Goal: Task Accomplishment & Management: Manage account settings

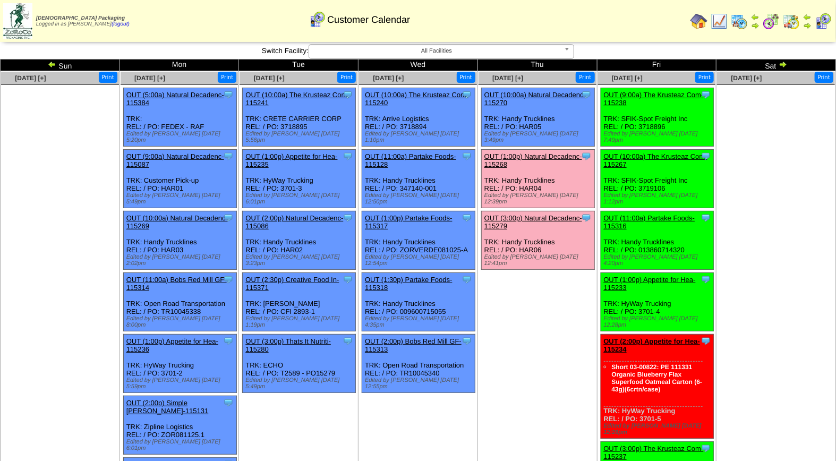
click at [47, 61] on td "Sun" at bounding box center [61, 66] width 120 height 12
click at [52, 64] on img at bounding box center [52, 64] width 9 height 9
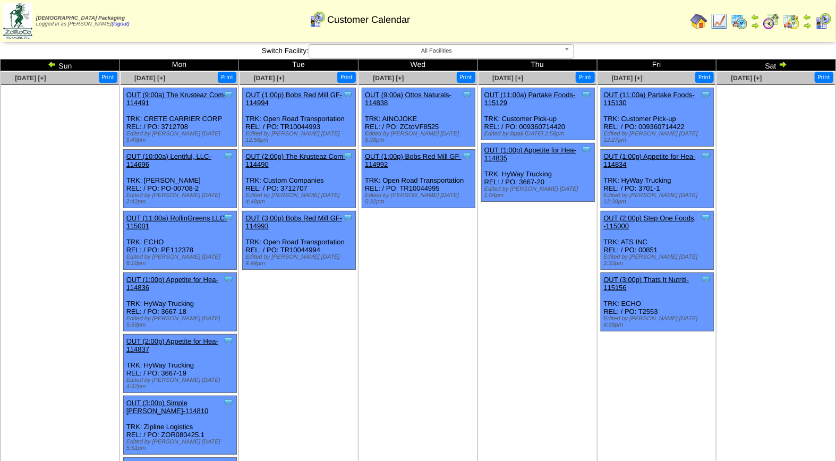
click at [54, 61] on img at bounding box center [52, 64] width 9 height 9
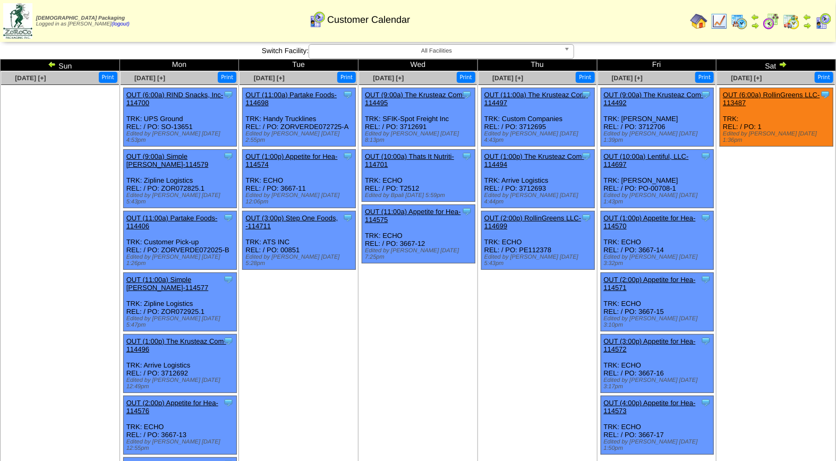
drag, startPoint x: 661, startPoint y: 342, endPoint x: 640, endPoint y: 339, distance: 21.4
click at [640, 339] on div "Clone Item OUT (3:00p) Appetite for Hea-114572 Appetite for Healthy Living Sche…" at bounding box center [657, 364] width 113 height 58
drag, startPoint x: 640, startPoint y: 339, endPoint x: 663, endPoint y: 344, distance: 24.0
click at [663, 344] on div "Clone Item OUT (3:00p) Appetite for Hea-114572 Appetite for Healthy Living Sche…" at bounding box center [657, 364] width 113 height 58
drag, startPoint x: 663, startPoint y: 344, endPoint x: 639, endPoint y: 343, distance: 24.5
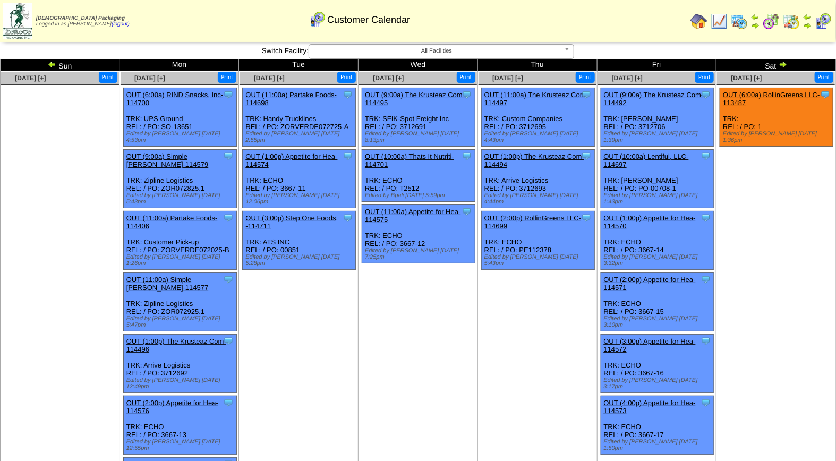
click at [639, 343] on div "Clone Item OUT (3:00p) Appetite for Hea-114572 Appetite for Healthy Living Sche…" at bounding box center [657, 364] width 113 height 58
click at [804, 350] on td "Aug 02 [+] Print Clone Item OUT (6:00a) RollinGreens LLC-113487 RollinGreens LL…" at bounding box center [777, 357] width 120 height 572
click at [630, 337] on link "OUT (3:00p) Appetite for Hea-114572" at bounding box center [650, 345] width 92 height 16
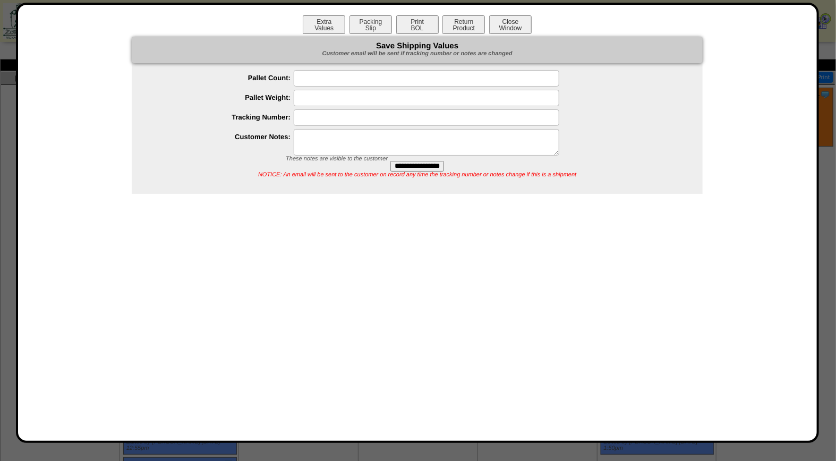
click at [428, 20] on button "Print BOL" at bounding box center [417, 24] width 43 height 19
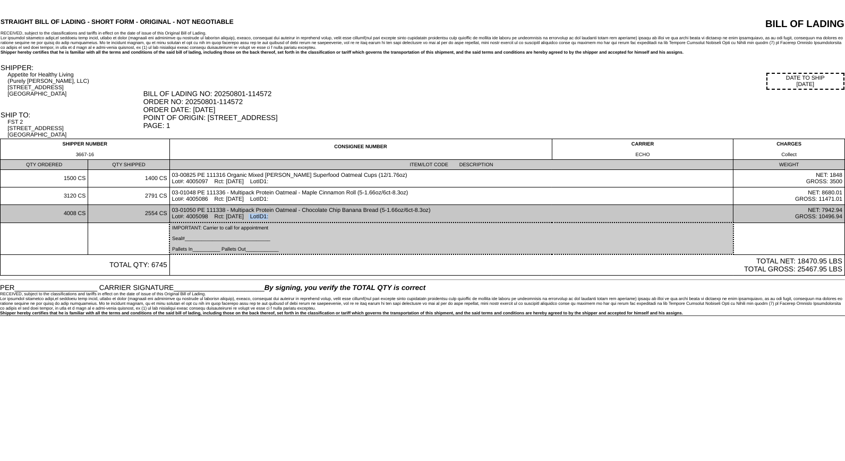
drag, startPoint x: 193, startPoint y: 222, endPoint x: 216, endPoint y: 227, distance: 23.6
click at [216, 223] on td "03-01050 PE 111338 - Multipack Protein Oatmeal - Chocolate Chip Banana Bread (5…" at bounding box center [452, 214] width 564 height 18
drag, startPoint x: 216, startPoint y: 227, endPoint x: 224, endPoint y: 229, distance: 8.1
click at [224, 223] on td "03-01050 PE 111338 - Multipack Protein Oatmeal - Chocolate Chip Banana Bread (5…" at bounding box center [452, 214] width 564 height 18
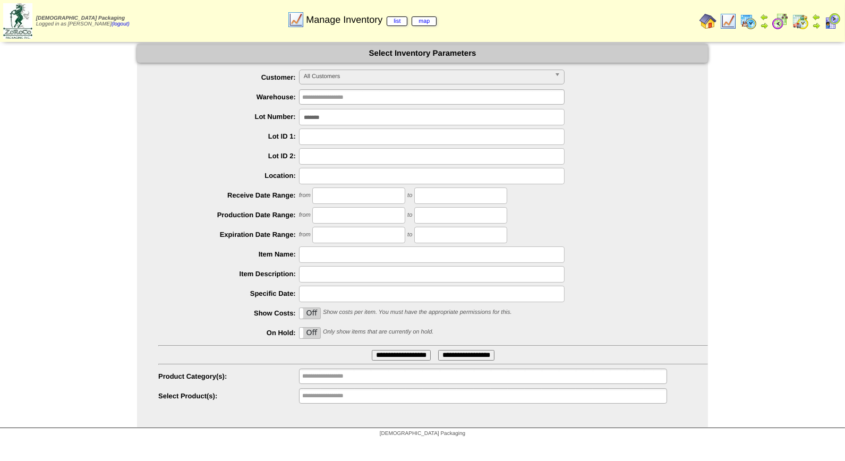
drag, startPoint x: 333, startPoint y: 116, endPoint x: 234, endPoint y: 123, distance: 98.6
click at [234, 123] on div "*******" at bounding box center [433, 117] width 550 height 16
type input "*******"
click at [372, 350] on input "**********" at bounding box center [401, 355] width 59 height 11
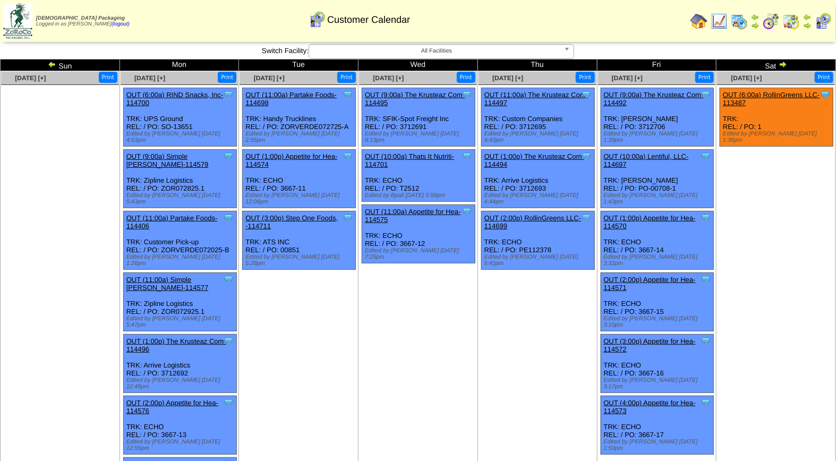
click at [783, 65] on img at bounding box center [783, 64] width 9 height 9
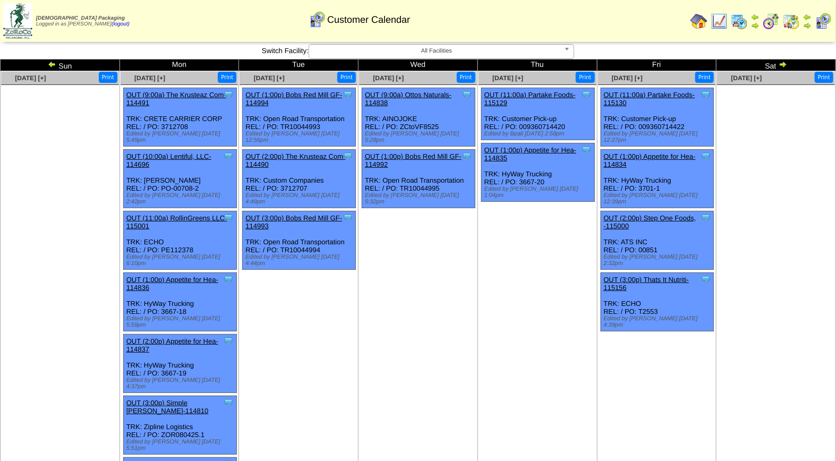
click at [783, 65] on img at bounding box center [783, 64] width 9 height 9
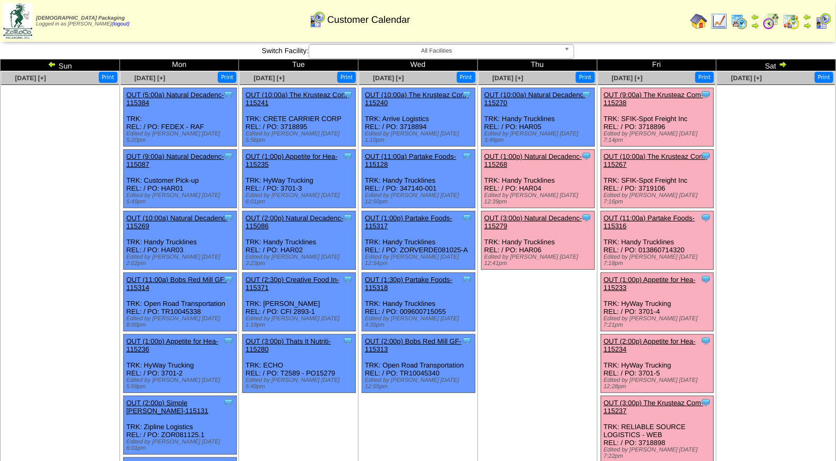
click at [661, 214] on link "OUT (11:00a) Partake Foods-115316" at bounding box center [649, 222] width 91 height 16
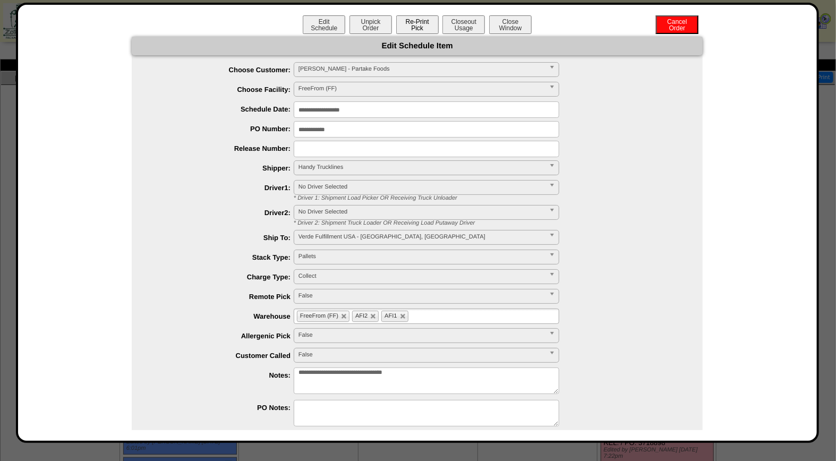
click at [413, 28] on button "Re-Print Pick" at bounding box center [417, 24] width 43 height 19
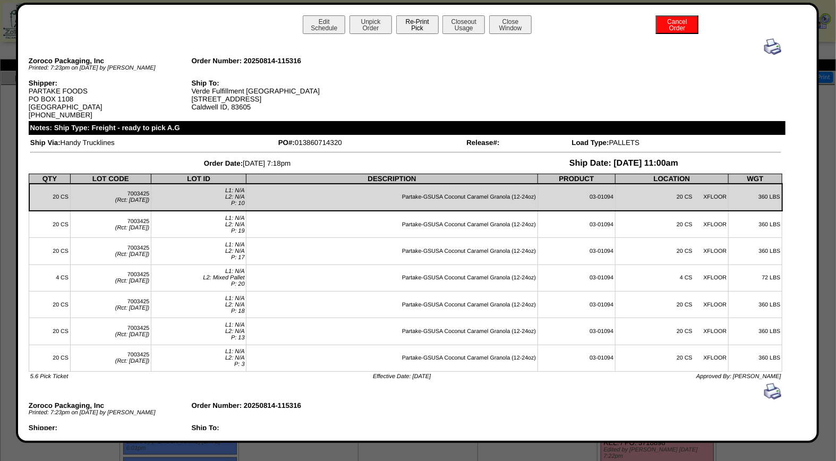
click at [426, 22] on button "Re-Print Pick" at bounding box center [417, 24] width 43 height 19
click at [765, 40] on img at bounding box center [773, 46] width 17 height 17
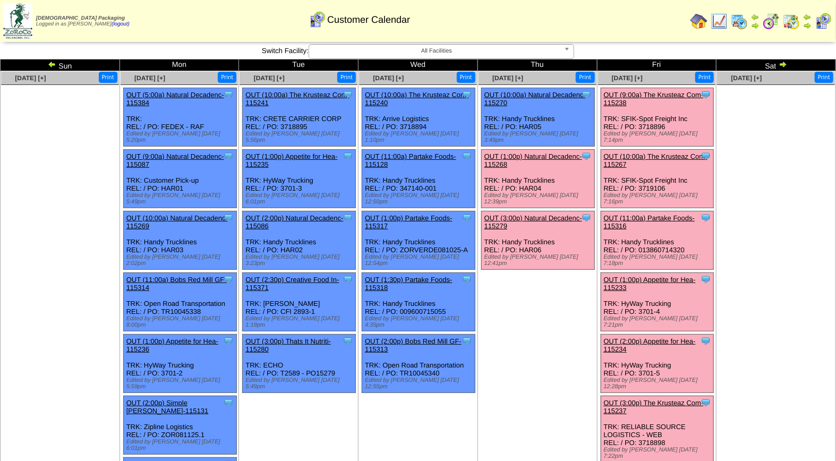
click at [546, 153] on link "OUT (1:00p) Natural Decadenc-115268" at bounding box center [534, 161] width 98 height 16
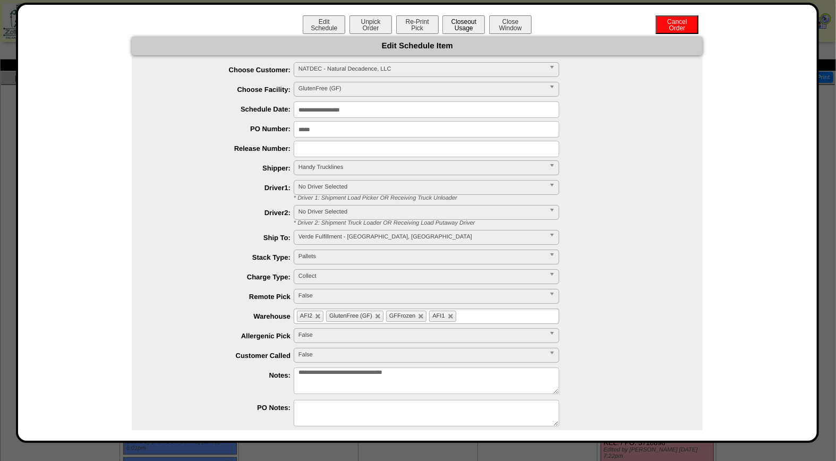
click at [464, 28] on button "Closeout Usage" at bounding box center [464, 24] width 43 height 19
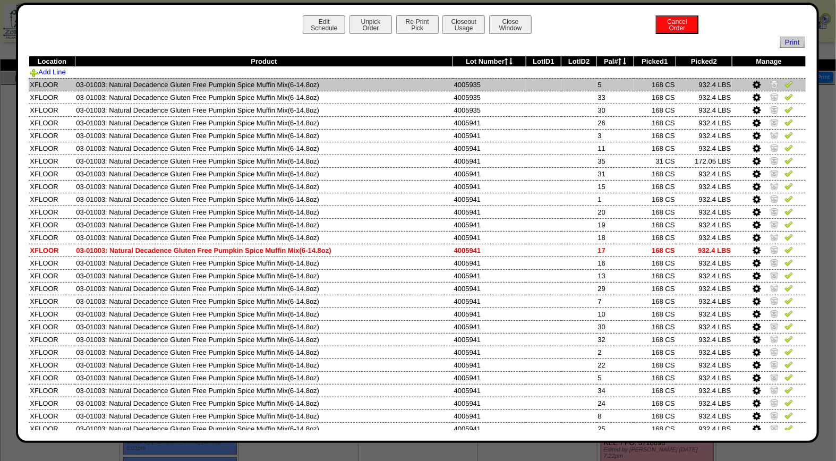
click at [785, 85] on img at bounding box center [789, 84] width 9 height 9
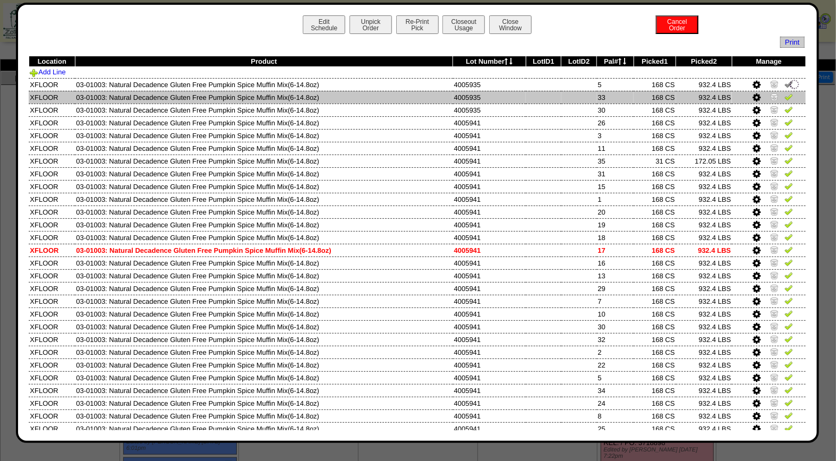
click at [785, 96] on img at bounding box center [789, 96] width 9 height 9
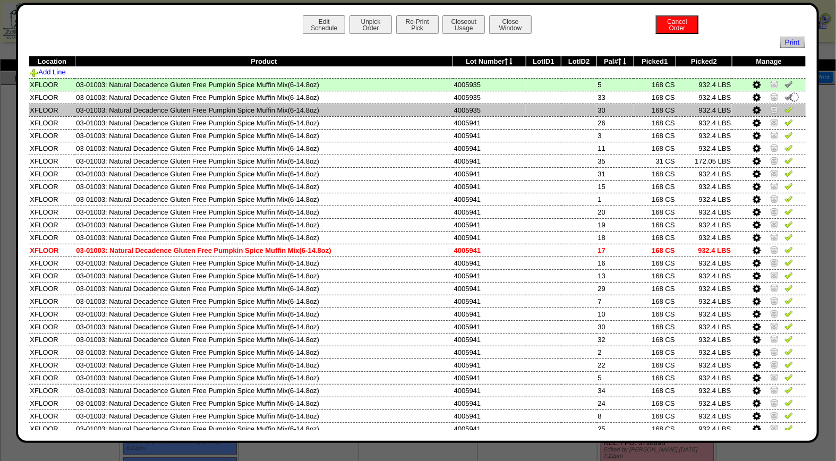
click at [785, 113] on img at bounding box center [789, 109] width 9 height 9
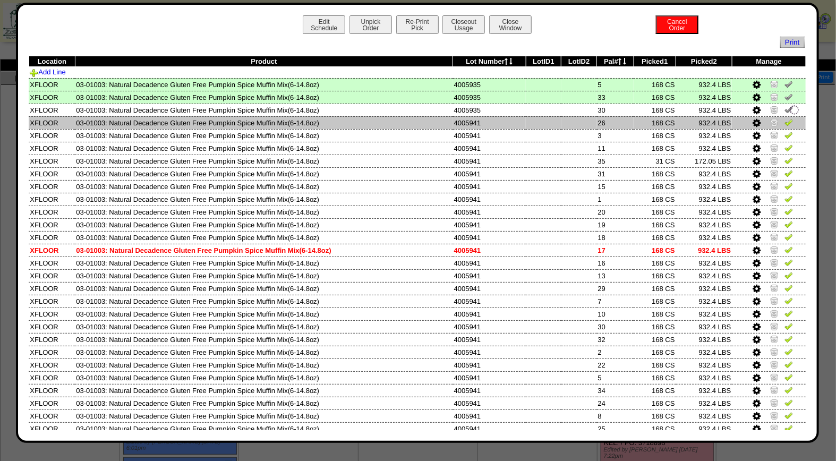
click at [785, 125] on img at bounding box center [789, 122] width 9 height 9
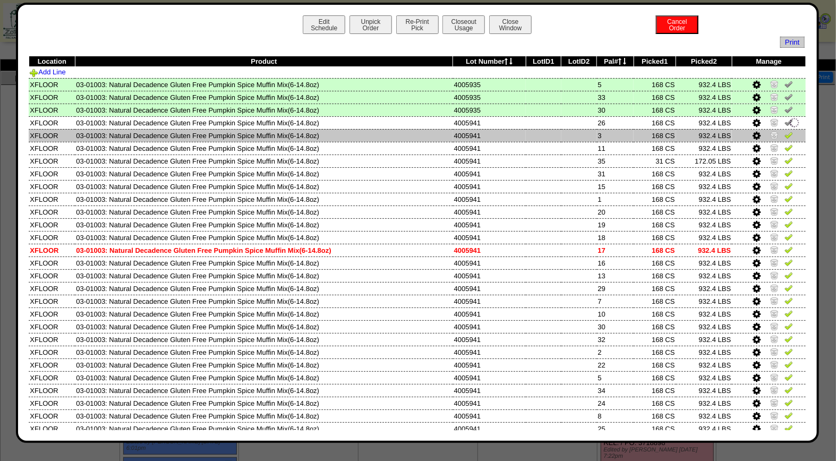
drag, startPoint x: 782, startPoint y: 133, endPoint x: 782, endPoint y: 140, distance: 6.9
click at [785, 134] on img at bounding box center [789, 135] width 9 height 9
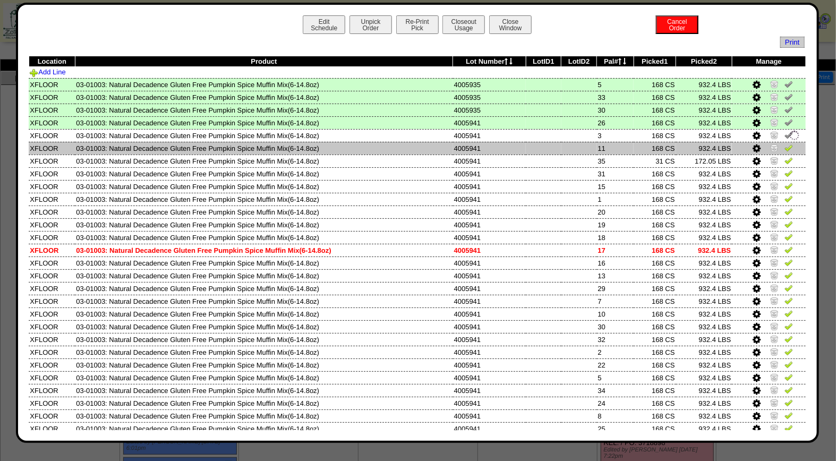
click at [785, 147] on img at bounding box center [789, 147] width 9 height 9
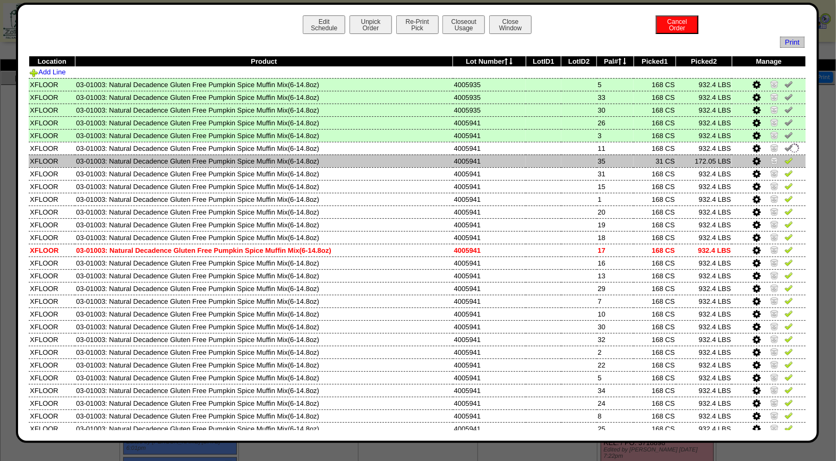
click at [785, 159] on img at bounding box center [789, 160] width 9 height 9
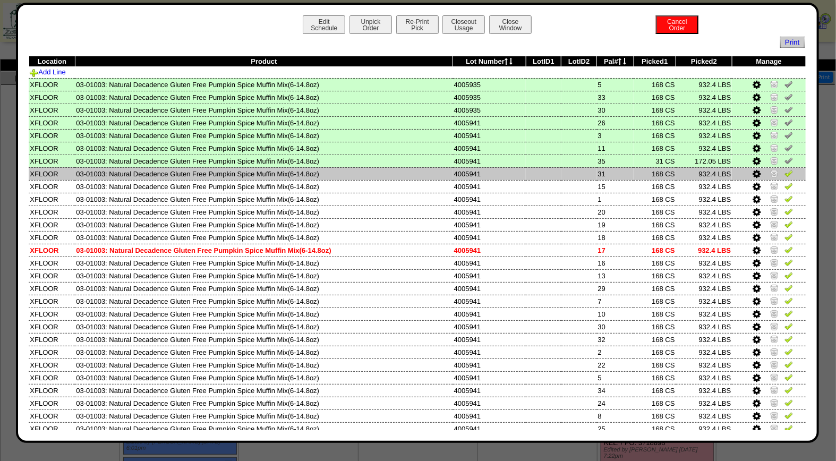
click at [785, 174] on img at bounding box center [789, 173] width 9 height 9
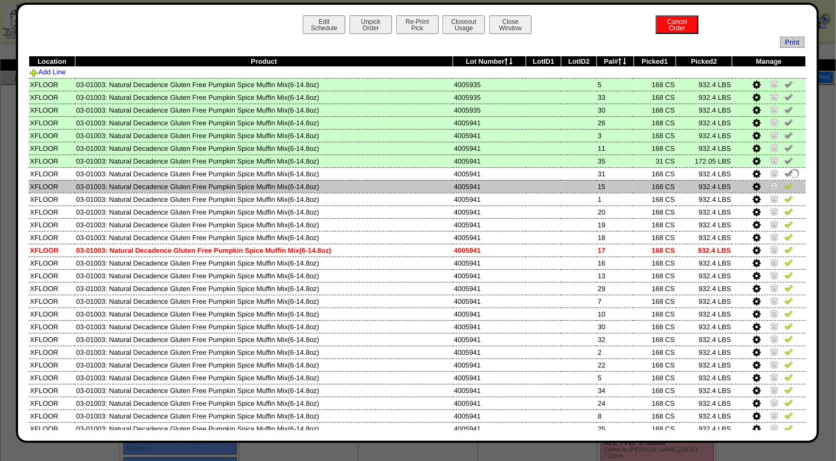
click at [785, 184] on img at bounding box center [789, 186] width 9 height 9
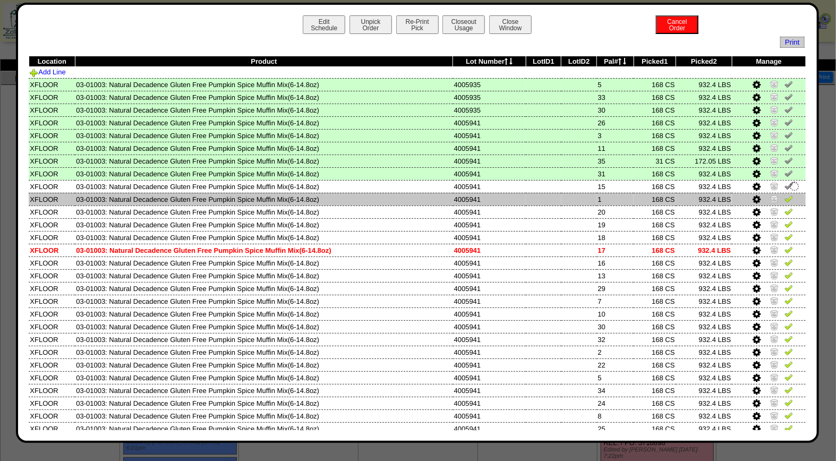
click at [785, 199] on img at bounding box center [789, 198] width 9 height 9
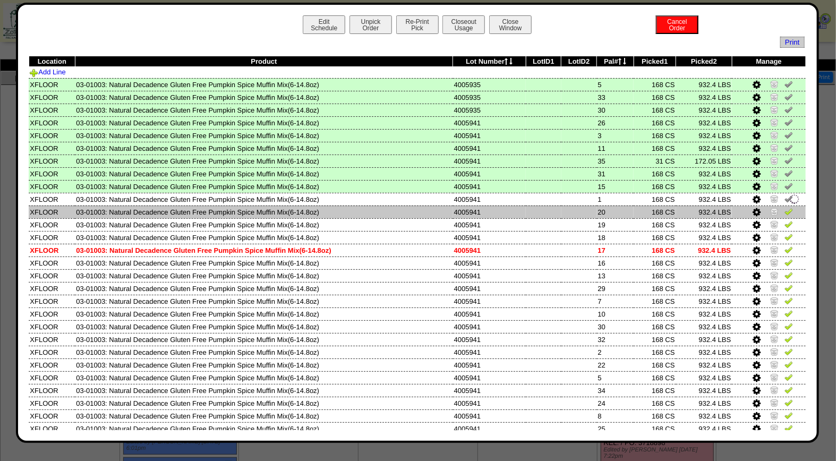
click at [785, 210] on img at bounding box center [789, 211] width 9 height 9
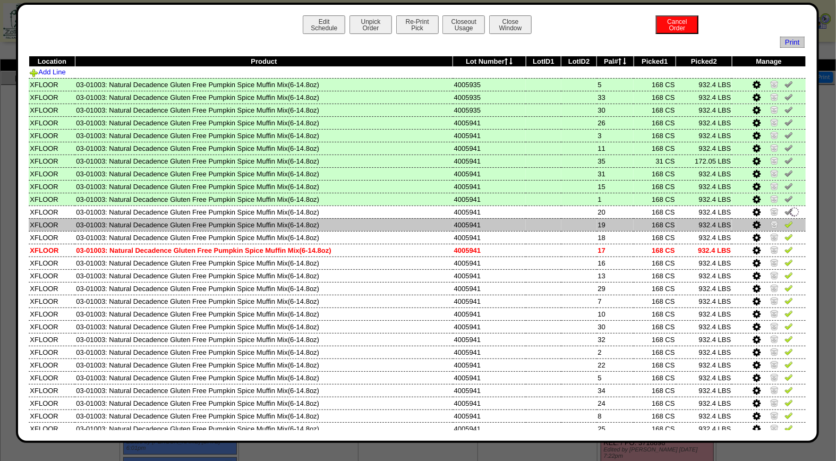
click at [785, 221] on img at bounding box center [789, 224] width 9 height 9
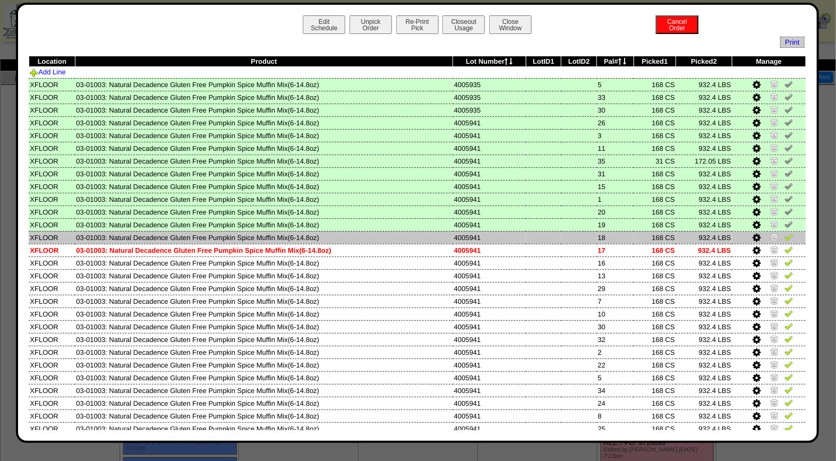
click at [785, 236] on img at bounding box center [789, 237] width 9 height 9
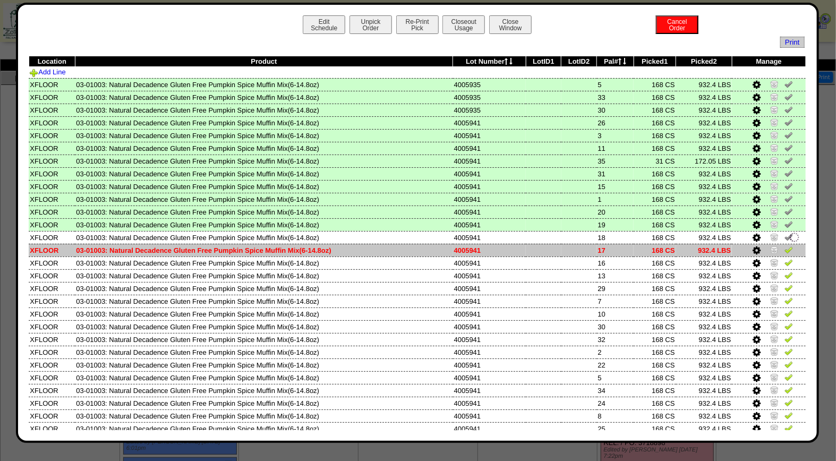
click at [785, 251] on link at bounding box center [789, 252] width 9 height 8
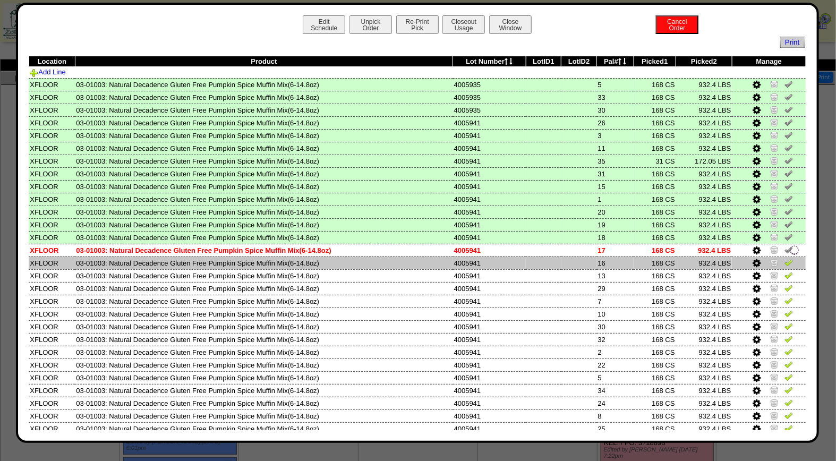
click at [785, 259] on img at bounding box center [789, 262] width 9 height 9
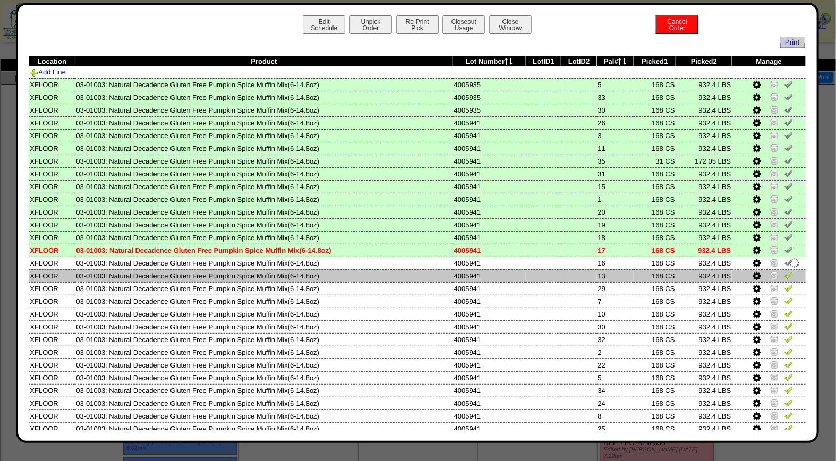
click at [785, 271] on img at bounding box center [789, 275] width 9 height 9
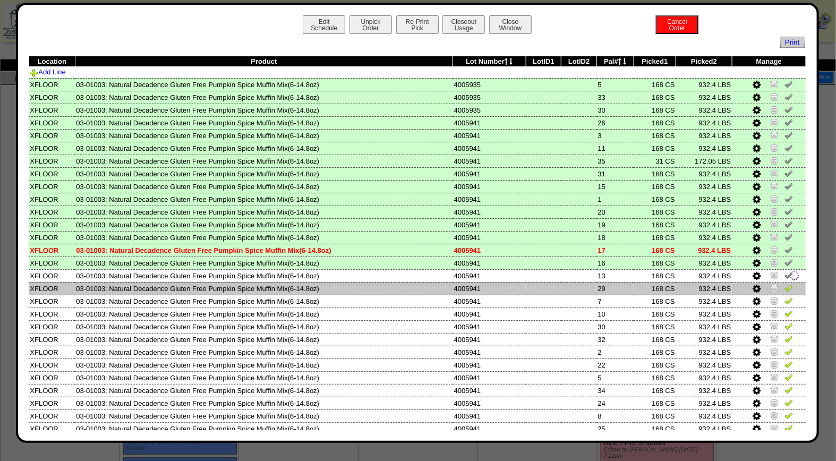
click at [785, 284] on img at bounding box center [789, 288] width 9 height 9
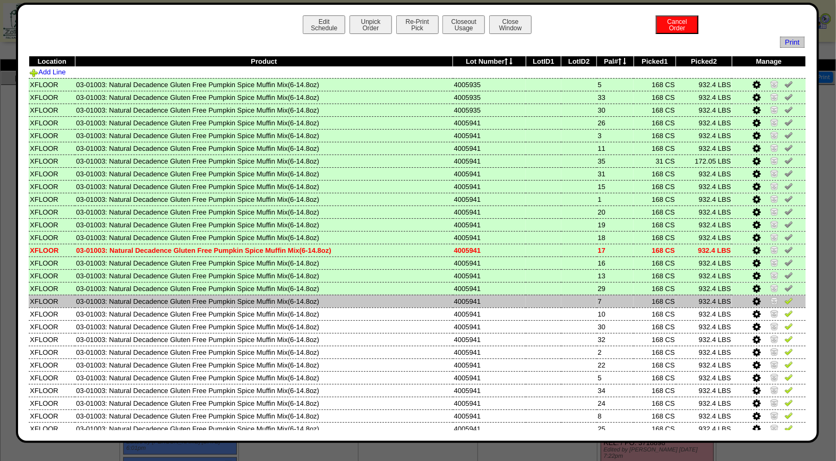
click at [785, 297] on img at bounding box center [789, 301] width 9 height 9
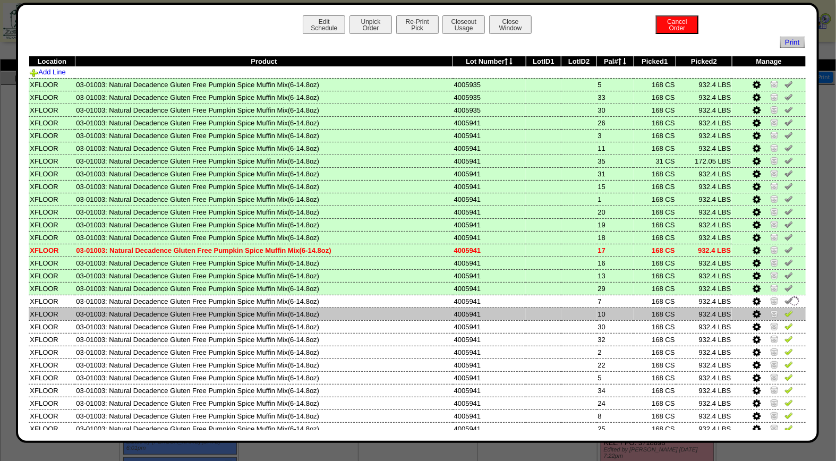
click at [785, 312] on img at bounding box center [789, 313] width 9 height 9
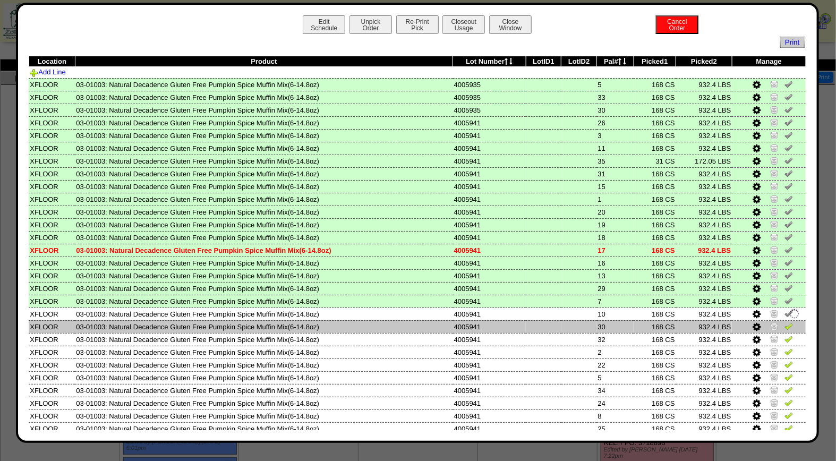
click at [785, 322] on img at bounding box center [789, 326] width 9 height 9
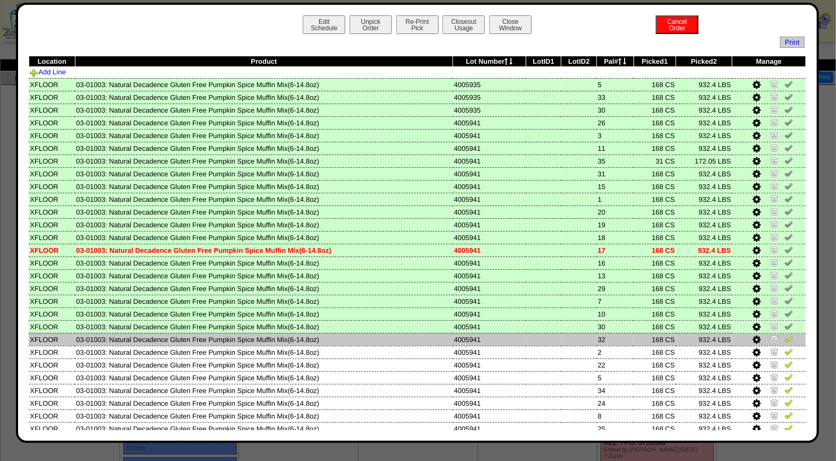
click at [785, 337] on img at bounding box center [789, 339] width 9 height 9
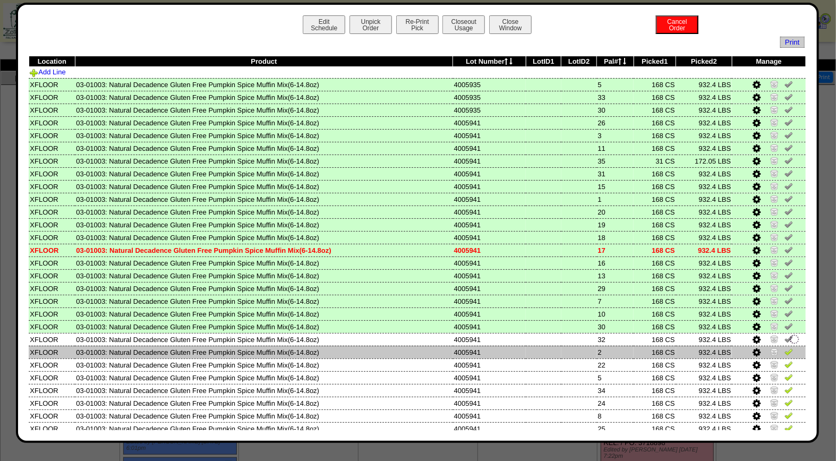
click at [785, 348] on img at bounding box center [789, 352] width 9 height 9
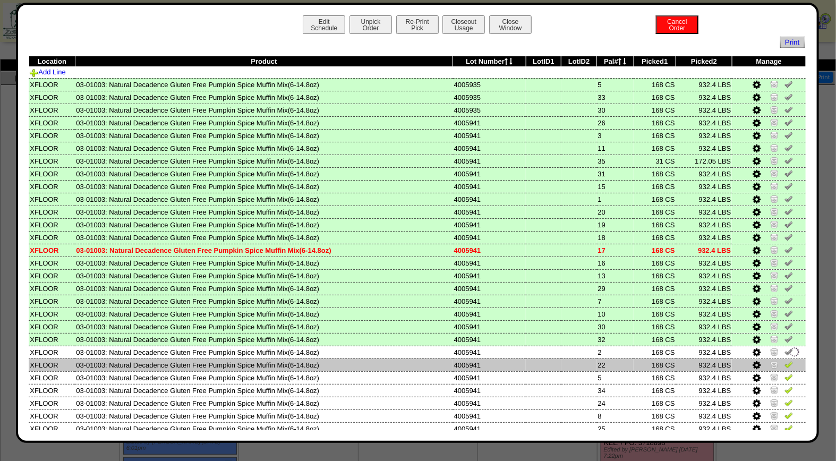
click at [785, 360] on img at bounding box center [789, 364] width 9 height 9
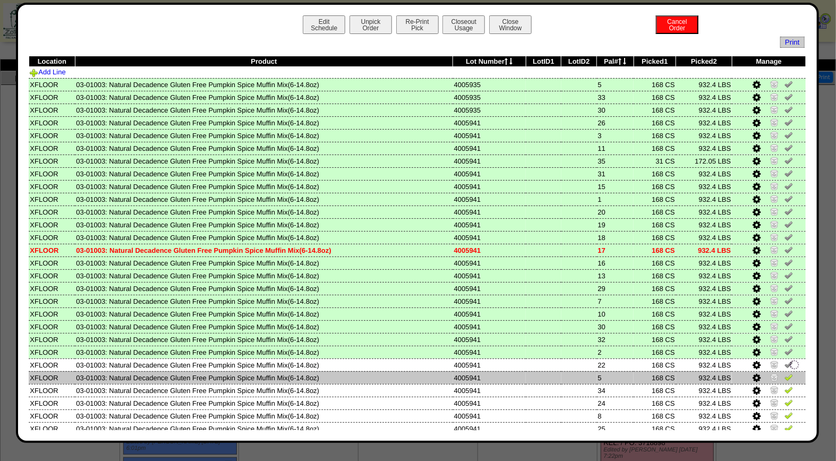
click at [785, 373] on img at bounding box center [789, 377] width 9 height 9
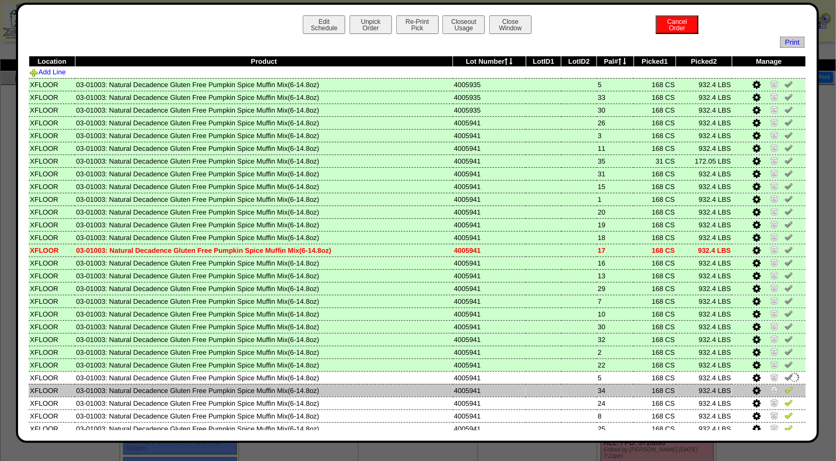
click at [785, 386] on img at bounding box center [789, 390] width 9 height 9
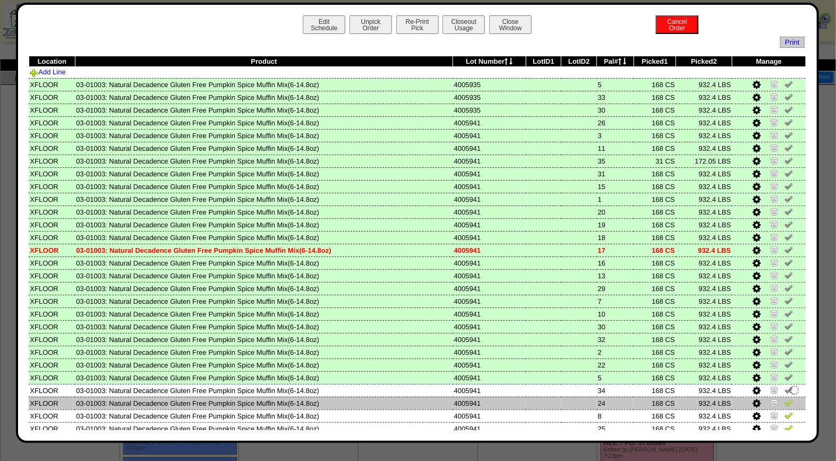
click at [785, 399] on img at bounding box center [789, 403] width 9 height 9
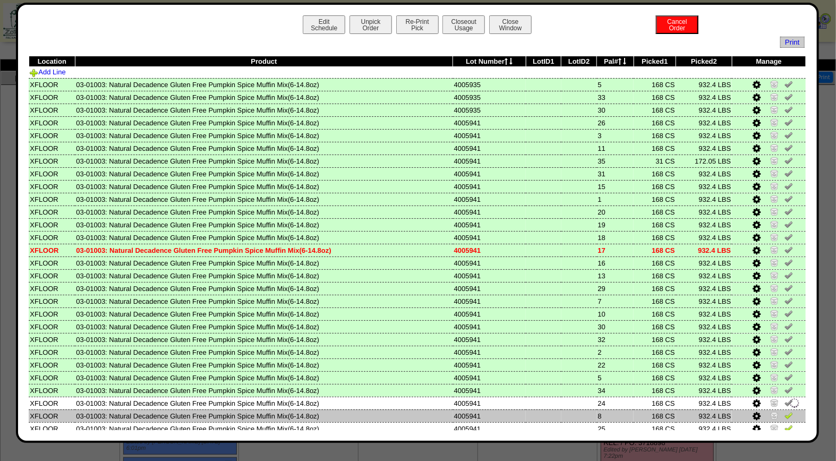
click at [785, 411] on img at bounding box center [789, 415] width 9 height 9
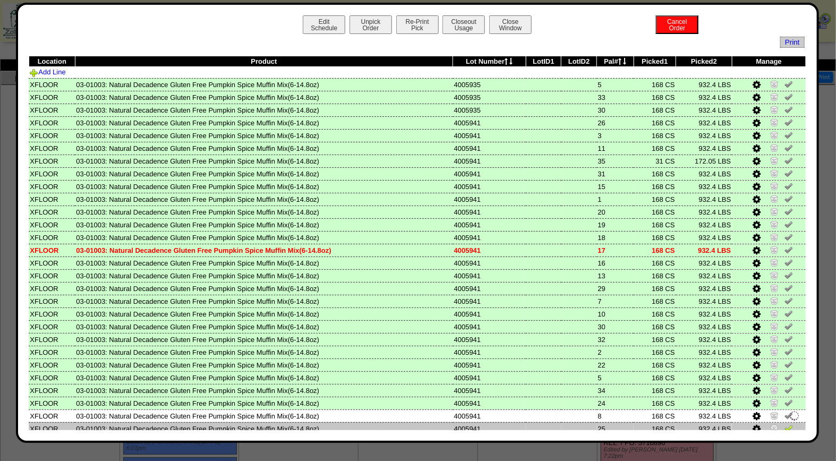
click at [785, 424] on img at bounding box center [789, 428] width 9 height 9
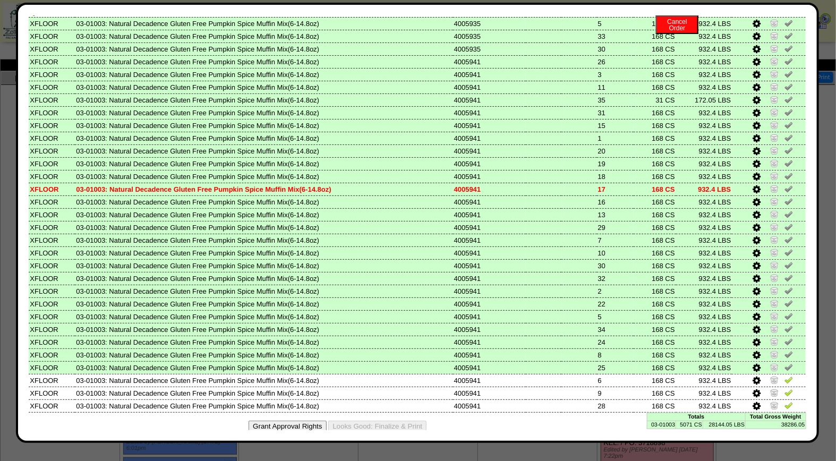
scroll to position [64, 0]
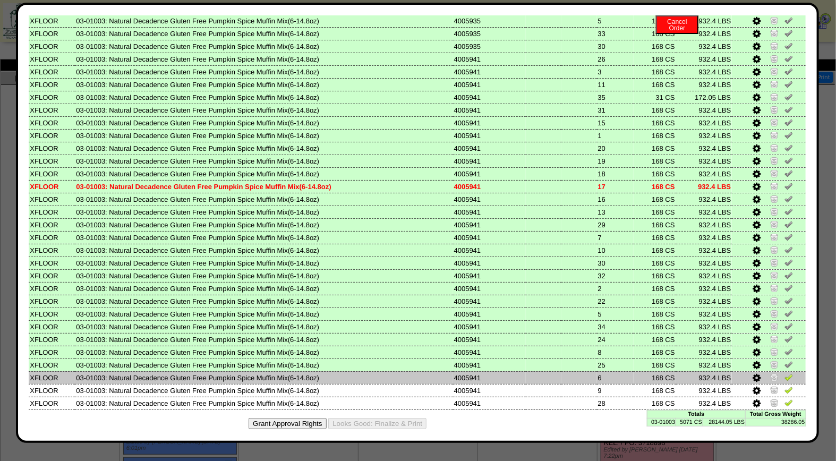
click at [785, 373] on img at bounding box center [789, 377] width 9 height 9
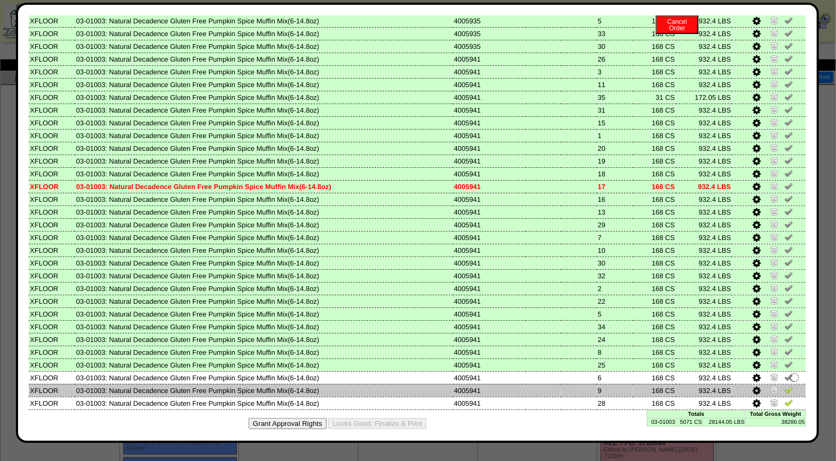
click at [785, 386] on img at bounding box center [789, 390] width 9 height 9
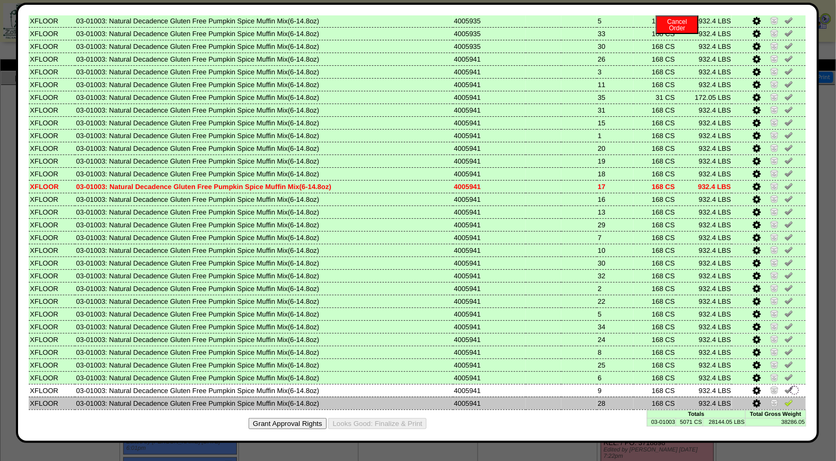
click at [785, 399] on img at bounding box center [789, 403] width 9 height 9
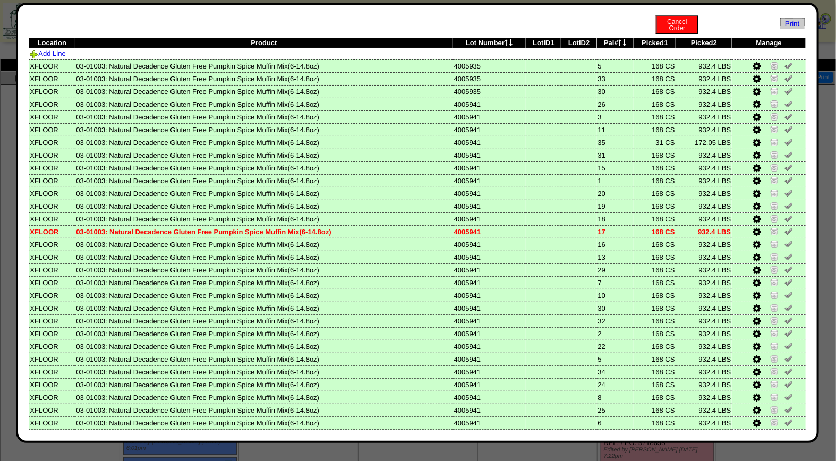
scroll to position [0, 0]
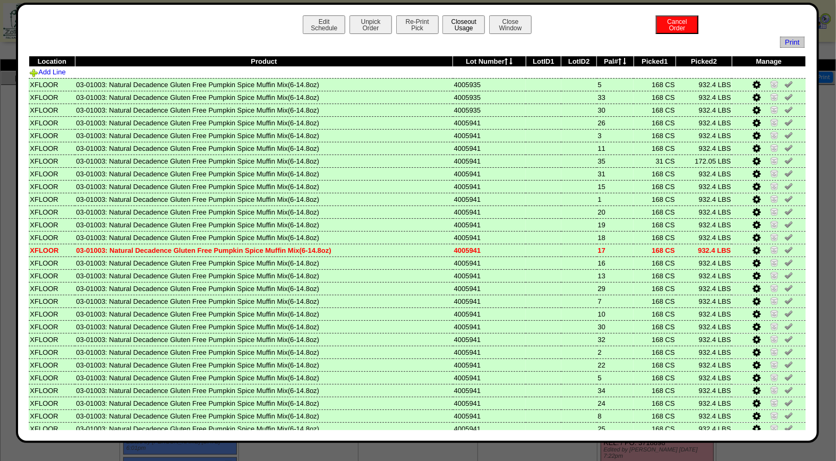
click at [469, 22] on button "Closeout Usage" at bounding box center [464, 24] width 43 height 19
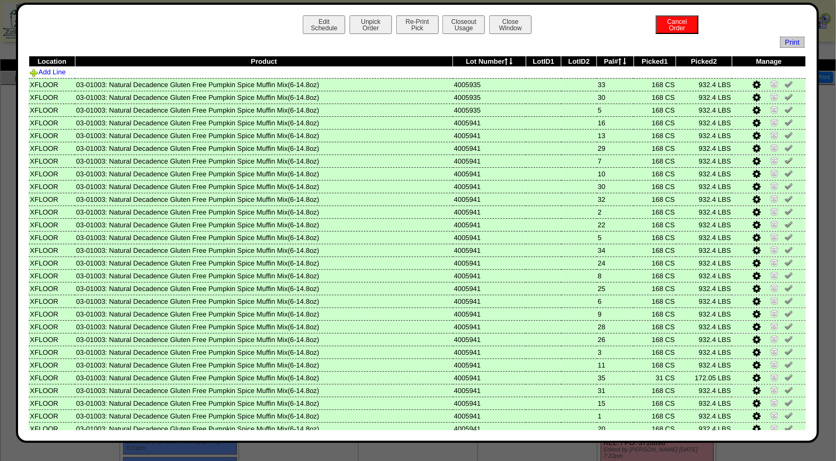
scroll to position [64, 0]
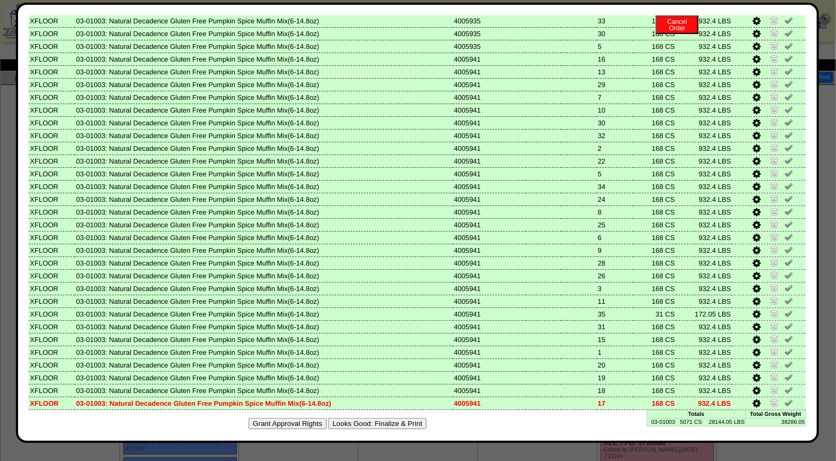
click at [392, 418] on button "Looks Good: Finalize & Print" at bounding box center [377, 423] width 98 height 11
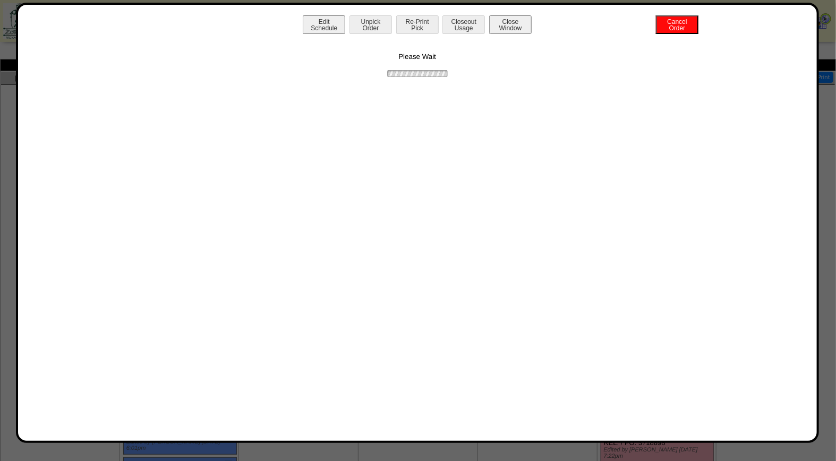
scroll to position [0, 0]
click at [422, 21] on button "Print BOL" at bounding box center [417, 24] width 43 height 19
